Goal: Task Accomplishment & Management: Check status

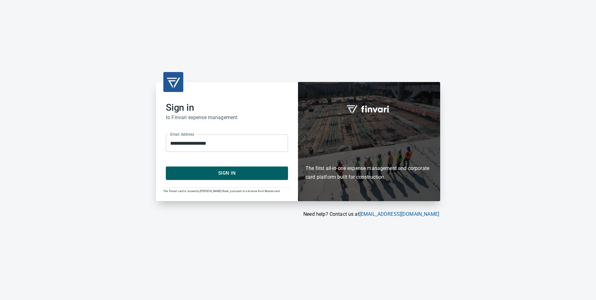
click at [228, 168] on button "Sign In" at bounding box center [227, 173] width 122 height 13
click at [242, 177] on span "Sign In" at bounding box center [227, 173] width 109 height 8
